Goal: Ask a question

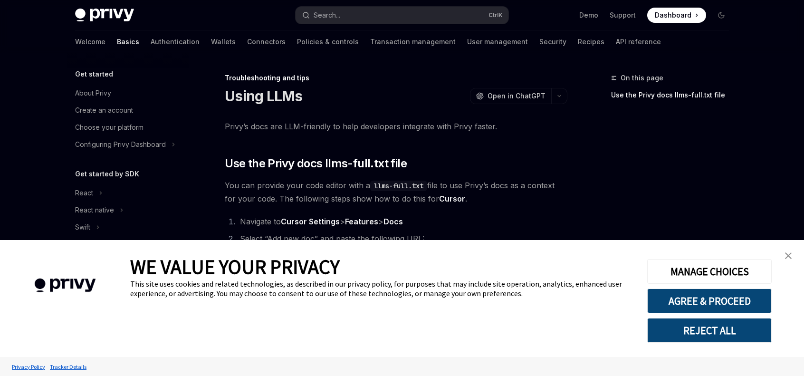
type textarea "*"
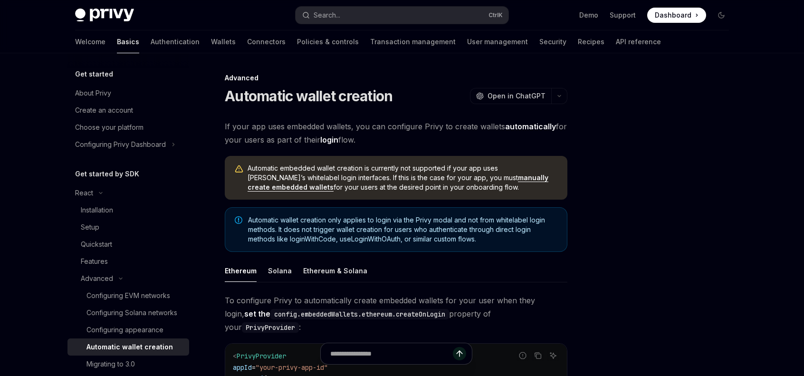
scroll to position [190, 0]
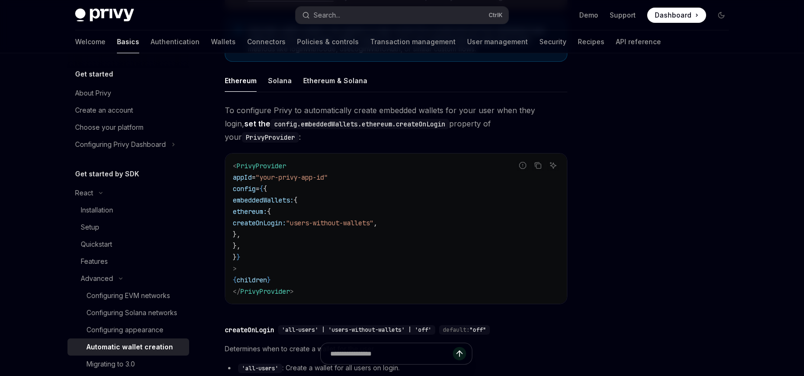
type textarea "*"
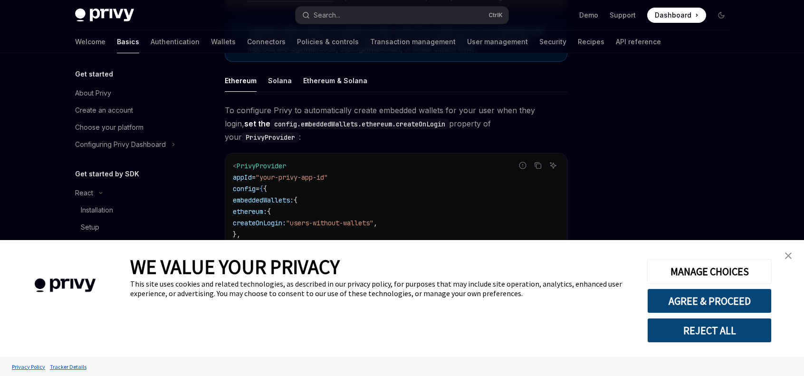
click at [788, 255] on img "close banner" at bounding box center [788, 255] width 7 height 7
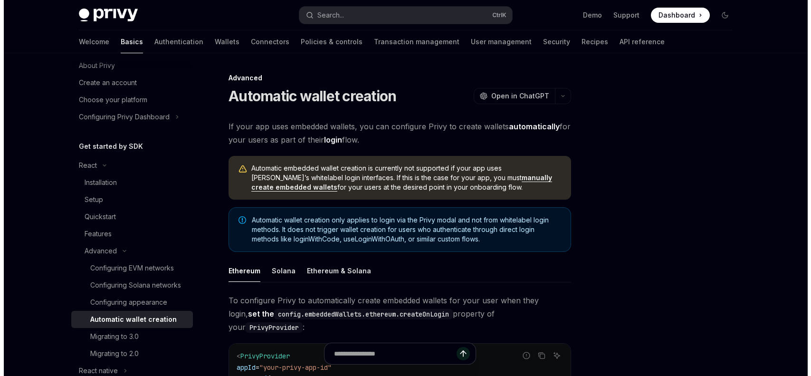
scroll to position [143, 0]
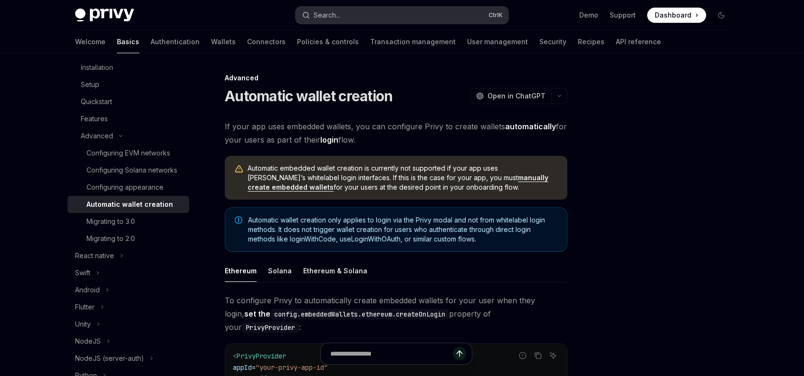
click at [366, 9] on button "Search... Ctrl K" at bounding box center [401, 15] width 213 height 17
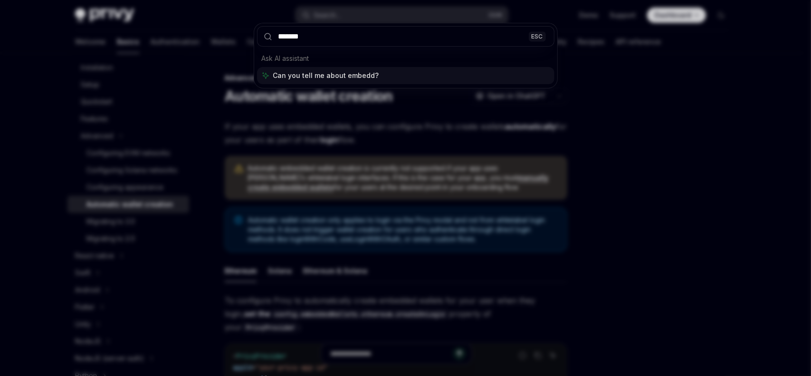
type input "********"
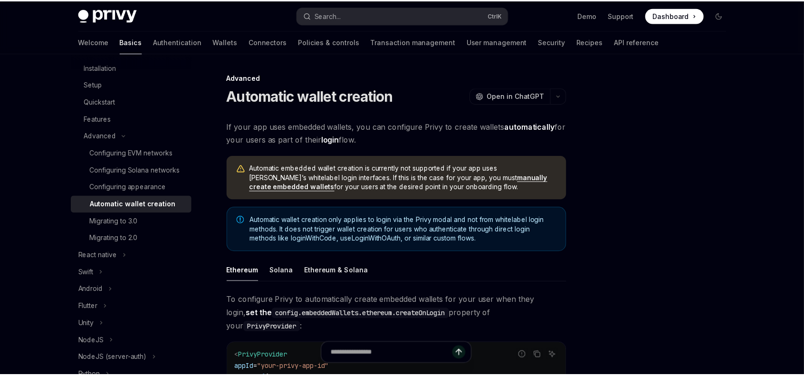
scroll to position [53, 0]
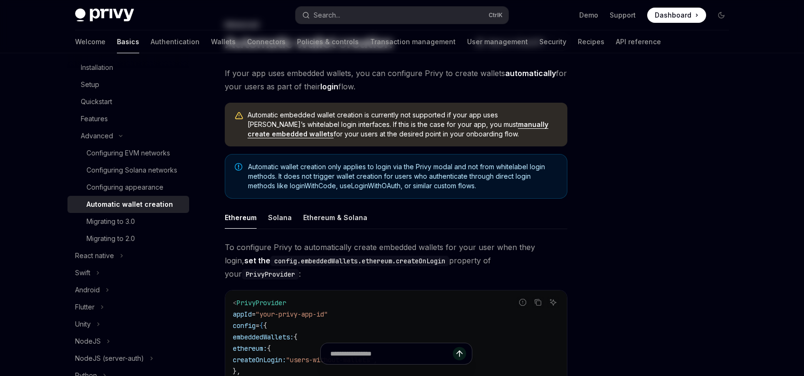
type textarea "*"
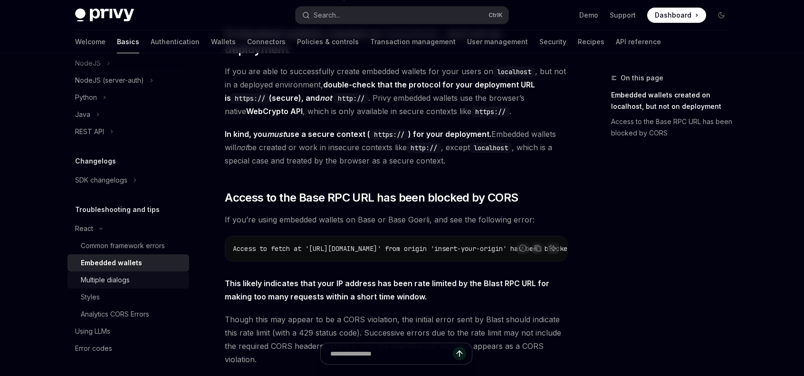
scroll to position [0, 0]
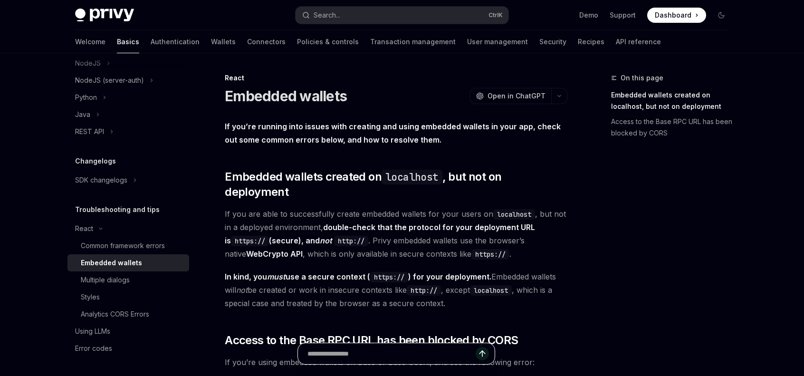
click at [376, 352] on input "Ask a question..." at bounding box center [391, 353] width 168 height 21
type input "**********"
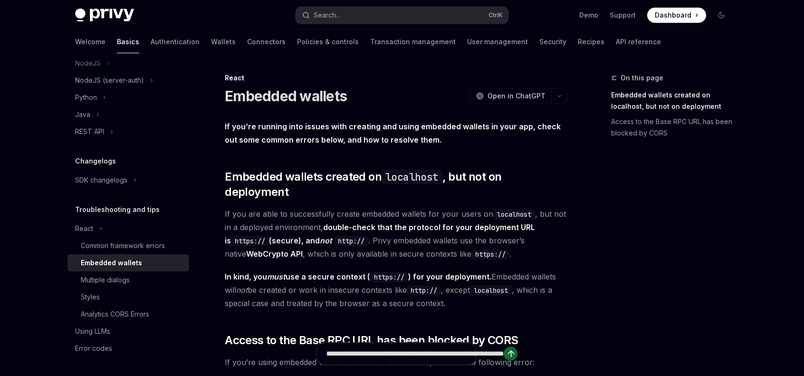
type textarea "*"
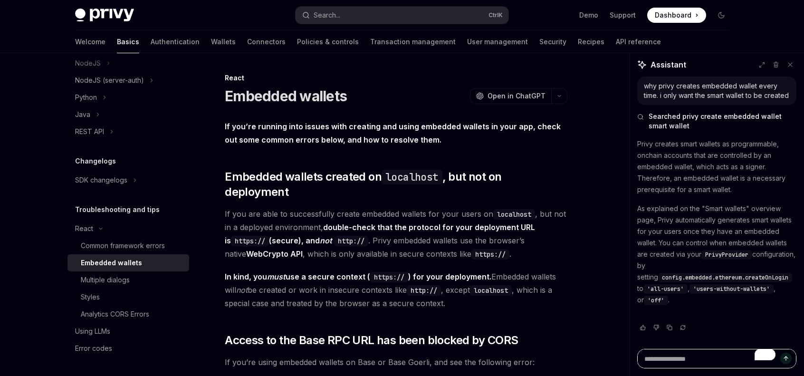
scroll to position [10, 0]
type textarea "*"
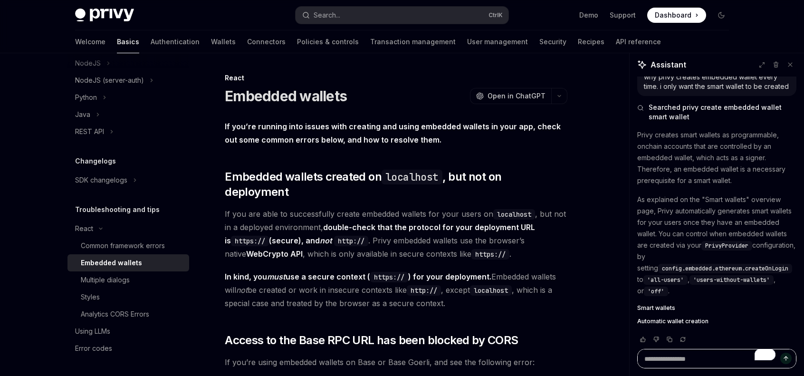
scroll to position [24, 0]
